Goal: Transaction & Acquisition: Subscribe to service/newsletter

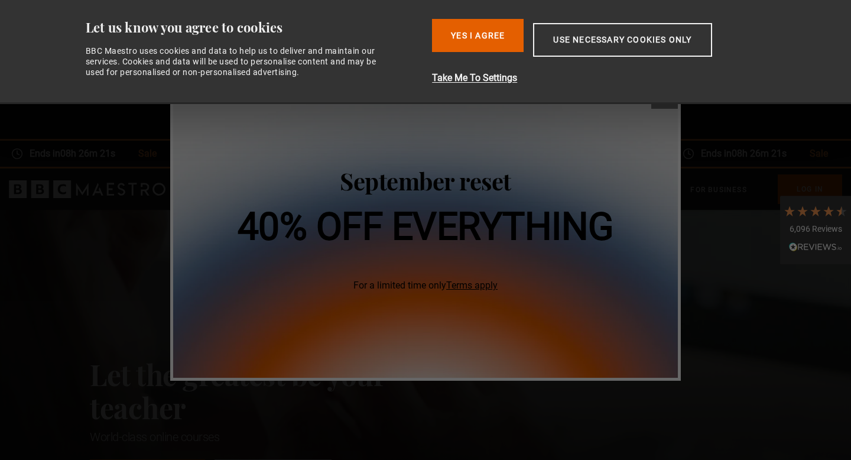
click at [668, 107] on button "close" at bounding box center [665, 95] width 27 height 27
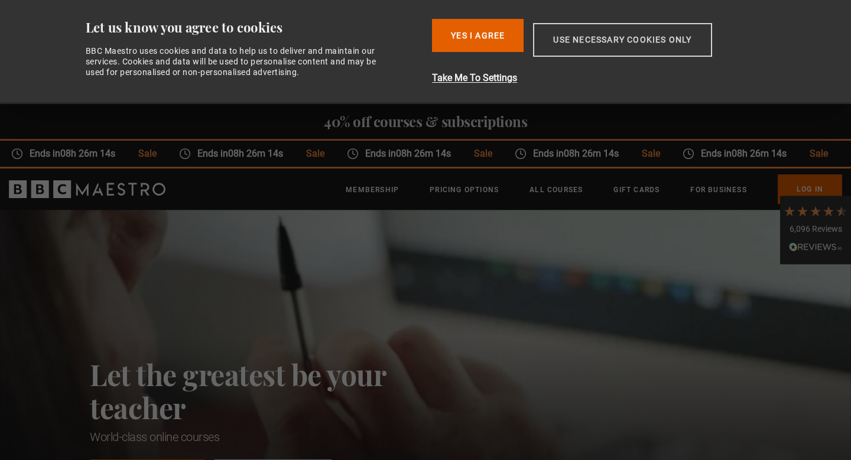
click at [591, 34] on button "Use necessary cookies only" at bounding box center [622, 40] width 179 height 34
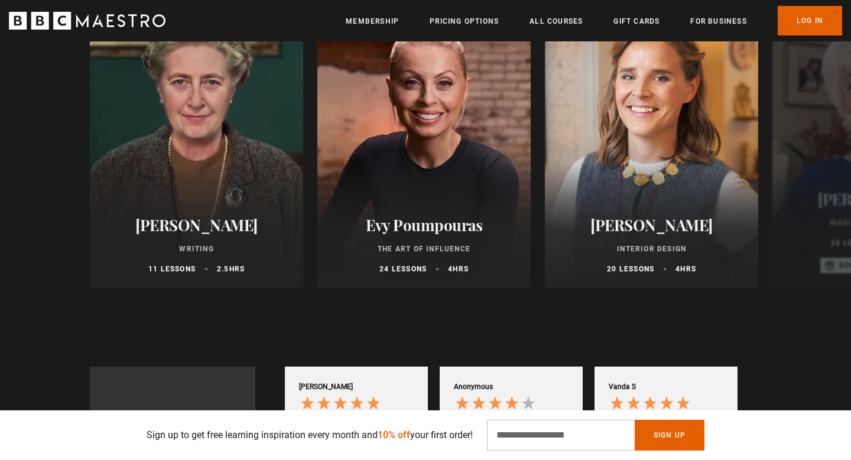
scroll to position [723, 0]
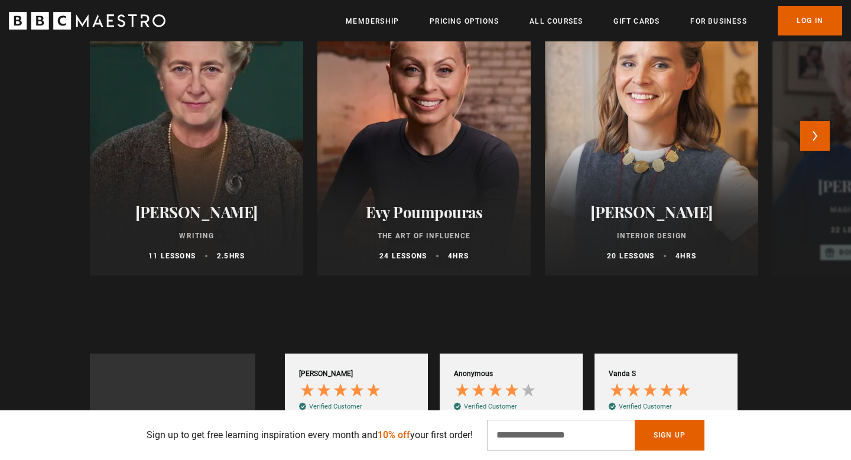
click at [404, 196] on div "Evy Poumpouras The Art of Influence 24 lessons 4 hrs" at bounding box center [424, 232] width 213 height 87
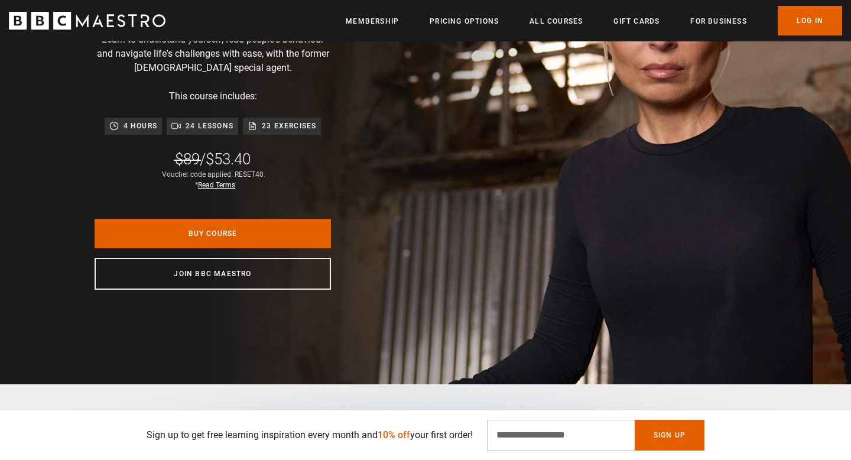
scroll to position [237, 0]
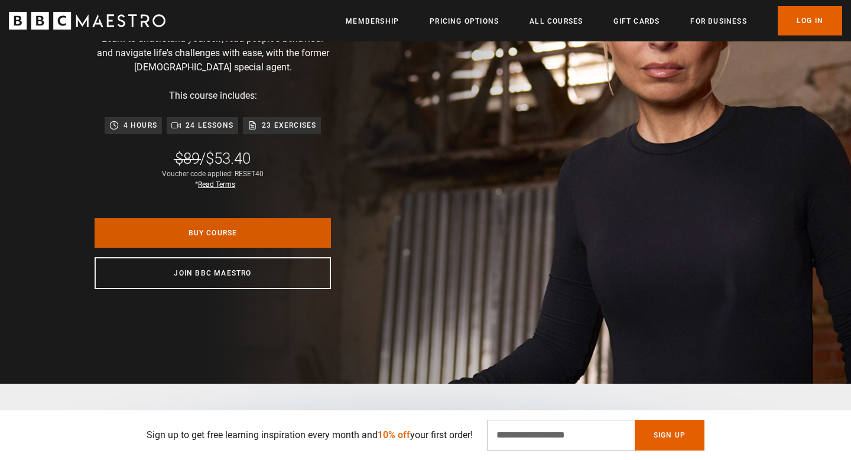
click at [222, 227] on link "Buy Course" at bounding box center [213, 233] width 237 height 30
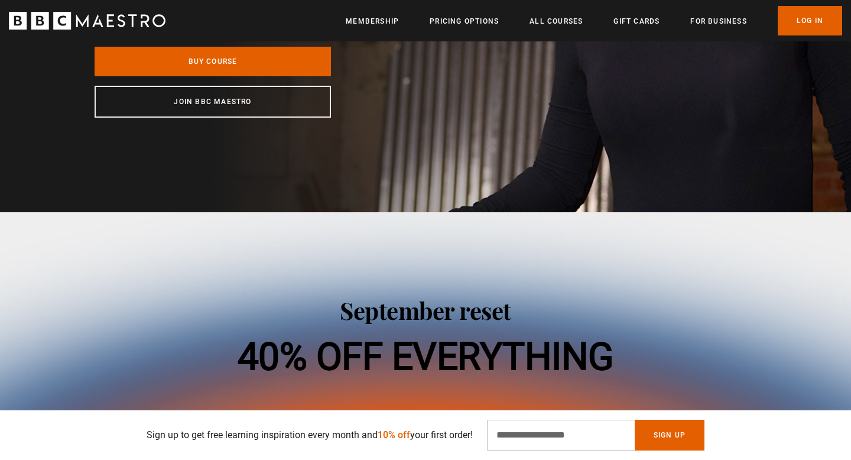
scroll to position [190, 0]
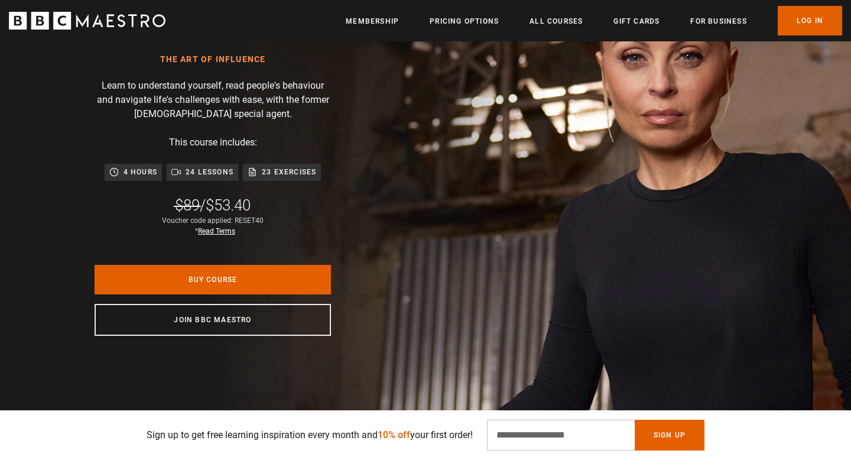
click at [426, 208] on div "Evy Poumpouras The Art of Influence Learn to understand yourself, read people's…" at bounding box center [213, 173] width 426 height 514
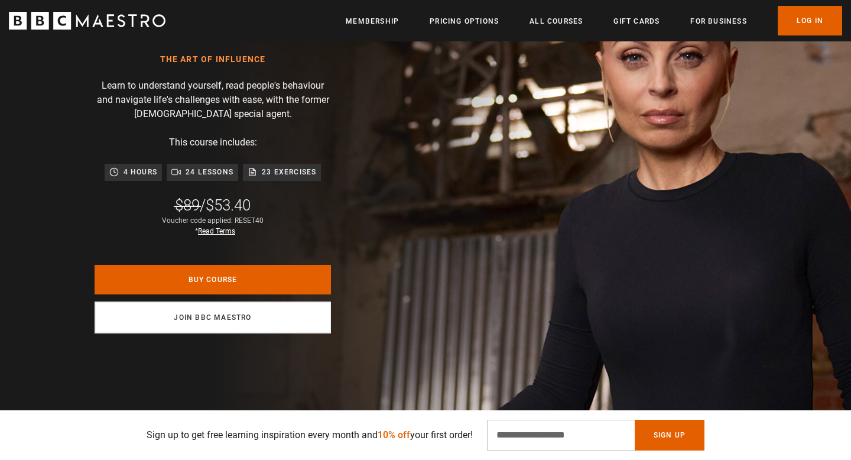
click at [191, 318] on link "Join BBC Maestro" at bounding box center [213, 318] width 237 height 32
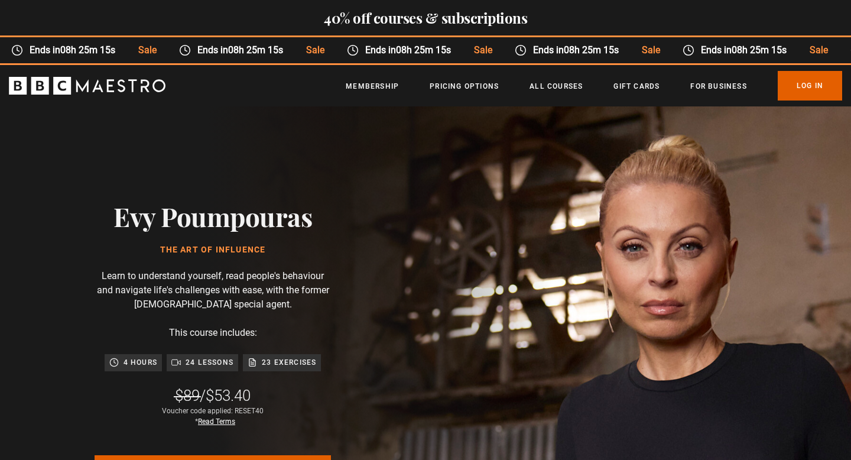
click at [183, 287] on p "Learn to understand yourself, read people's behaviour and navigate life's chall…" at bounding box center [213, 290] width 237 height 43
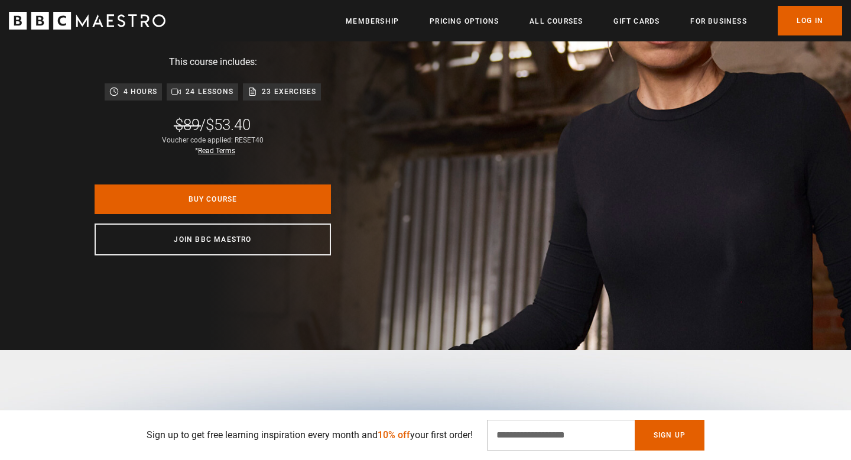
scroll to position [270, 0]
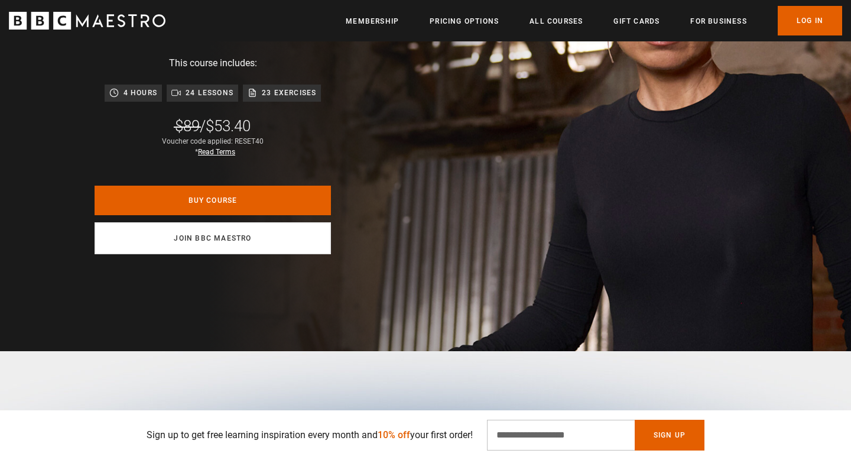
click at [190, 242] on link "Join BBC Maestro" at bounding box center [213, 238] width 237 height 32
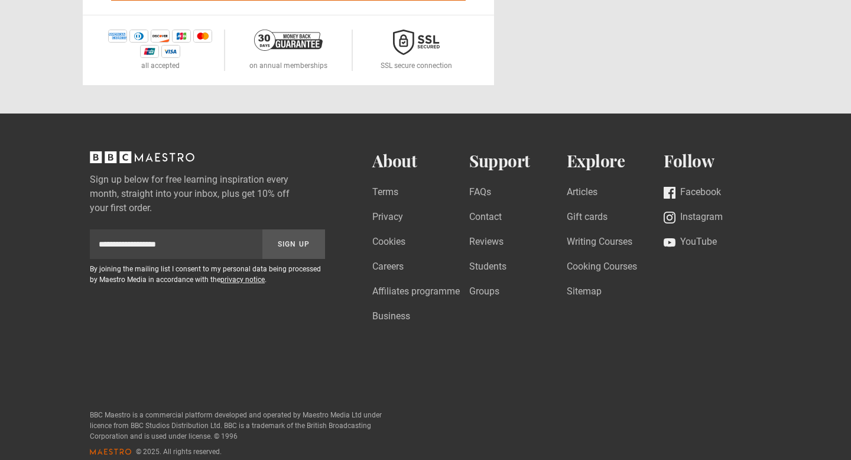
scroll to position [474, 0]
